Goal: Information Seeking & Learning: Learn about a topic

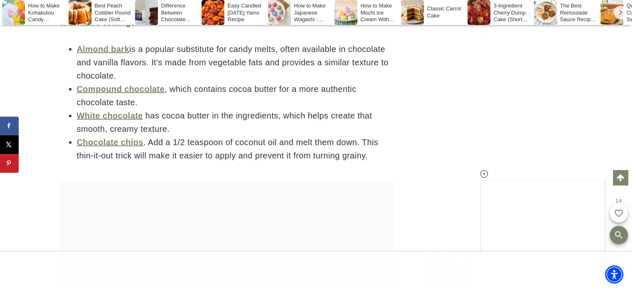
scroll to position [1978, 0]
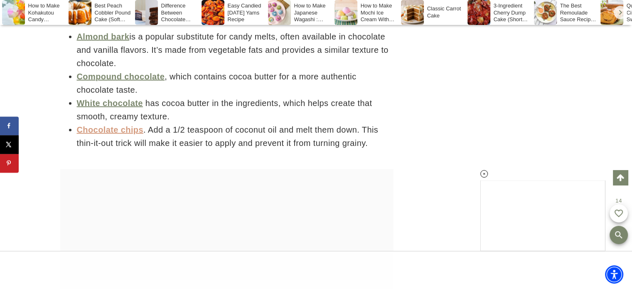
click at [112, 131] on link "Chocolate chips" at bounding box center [110, 129] width 67 height 9
click at [103, 34] on link "Almond bark" at bounding box center [103, 36] width 53 height 9
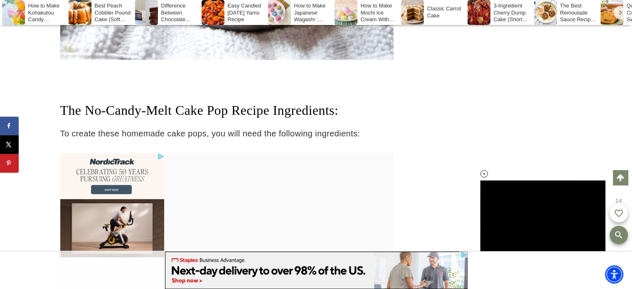
scroll to position [2896, 0]
